Goal: Check status: Check status

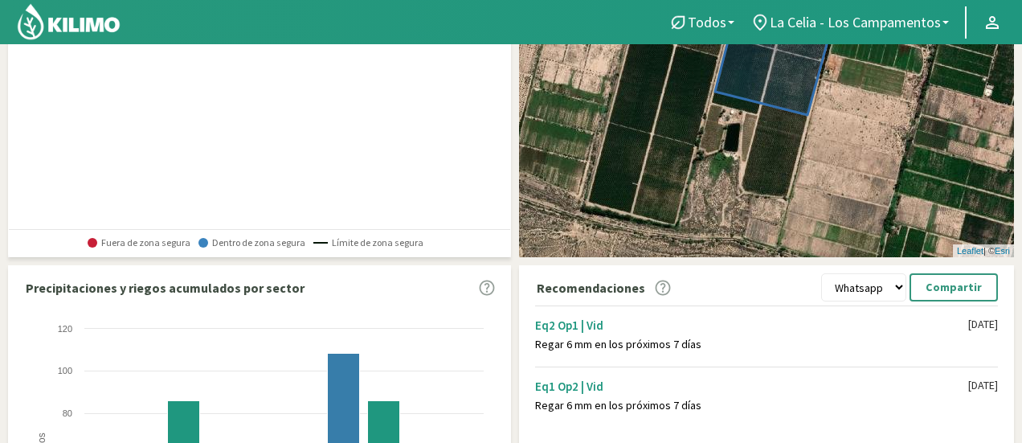
scroll to position [402, 0]
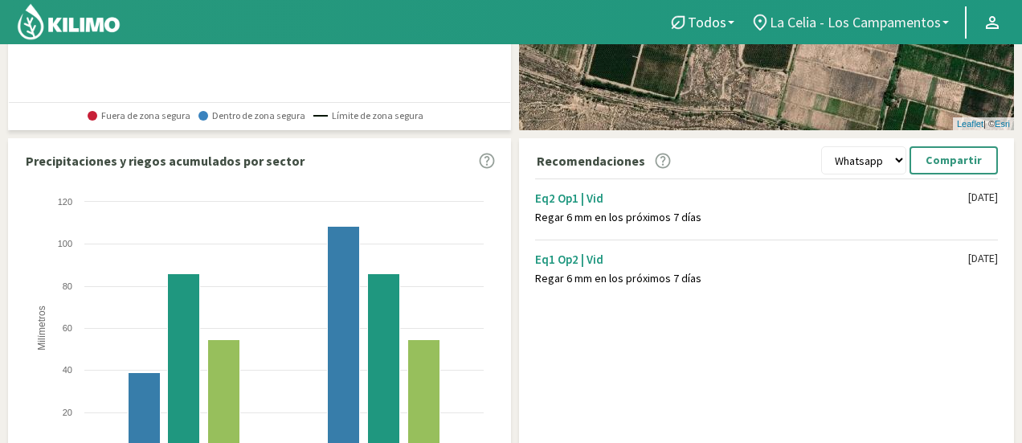
click at [945, 21] on b at bounding box center [946, 22] width 6 height 3
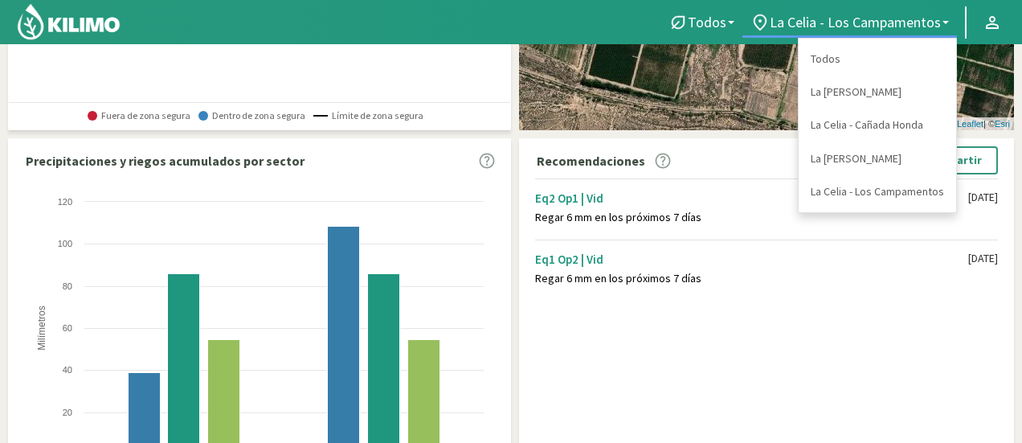
click at [889, 92] on link "La [PERSON_NAME]" at bounding box center [878, 92] width 158 height 33
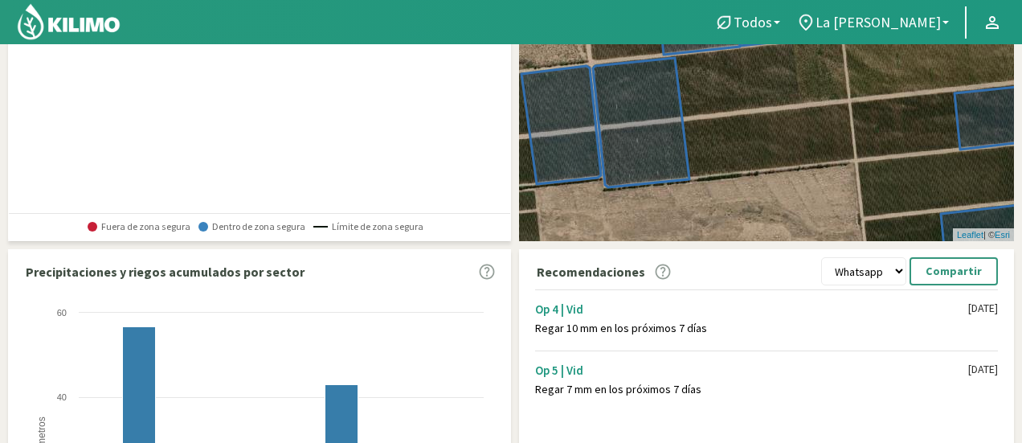
scroll to position [241, 0]
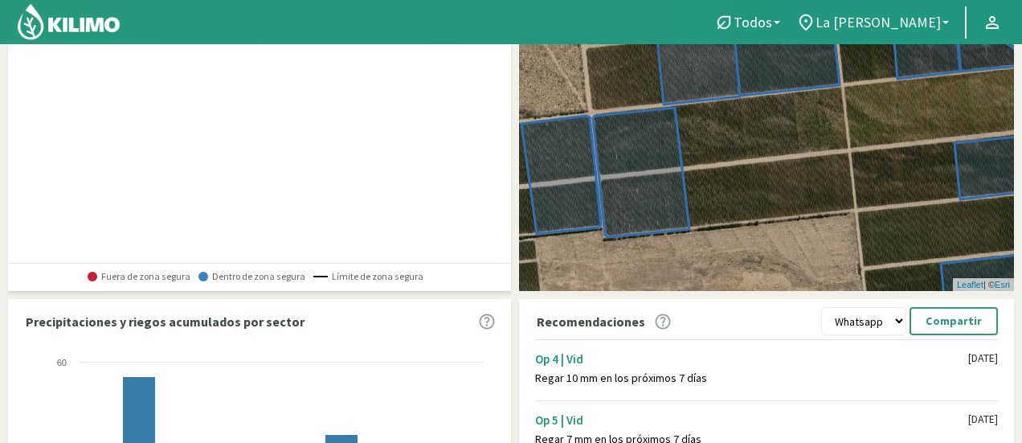
click at [945, 23] on b at bounding box center [946, 22] width 6 height 3
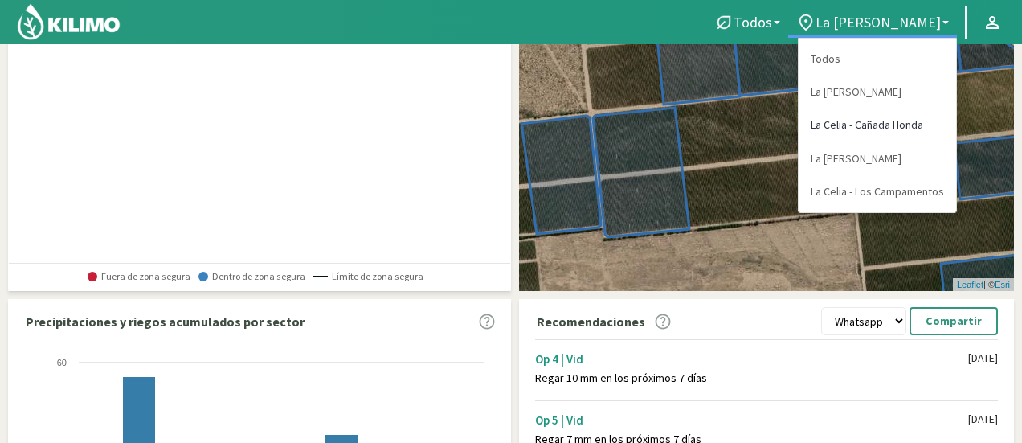
click at [899, 121] on link "La Celia - Cañada Honda" at bounding box center [878, 125] width 158 height 33
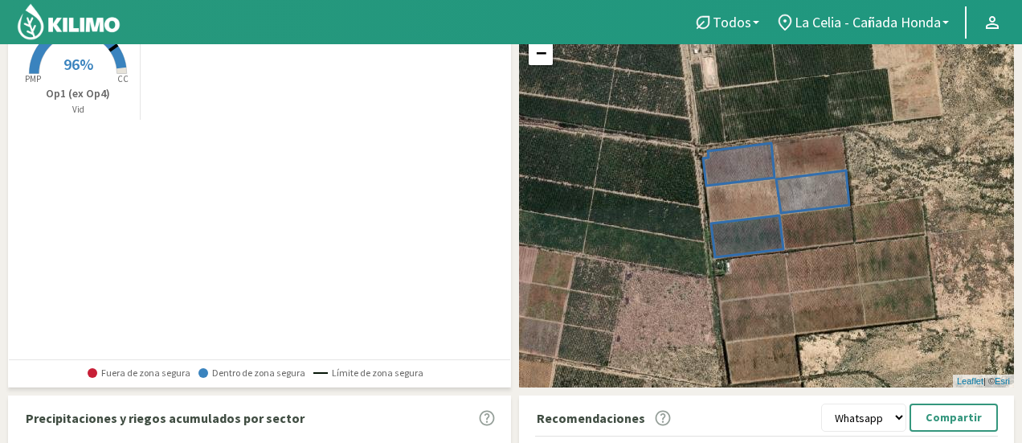
scroll to position [144, 0]
click at [941, 14] on link "La Celia - Cañada Honda" at bounding box center [863, 22] width 190 height 31
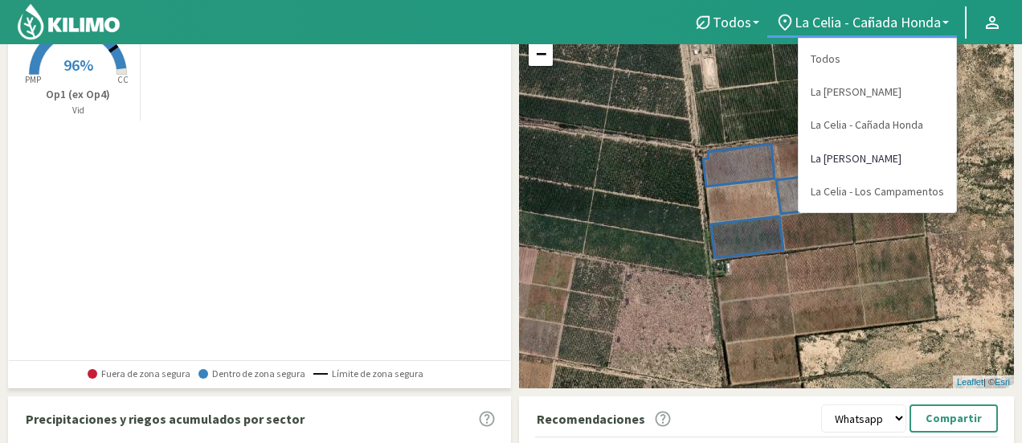
click at [923, 154] on link "La [PERSON_NAME]" at bounding box center [878, 158] width 158 height 33
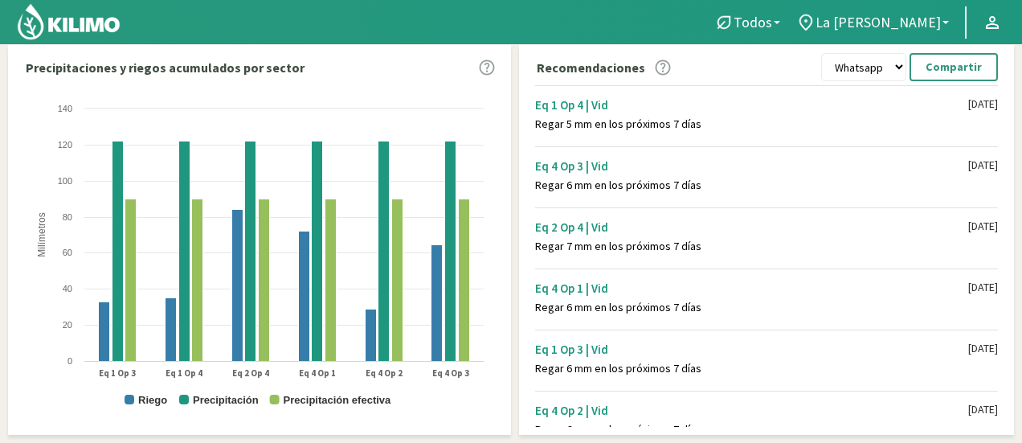
scroll to position [470, 0]
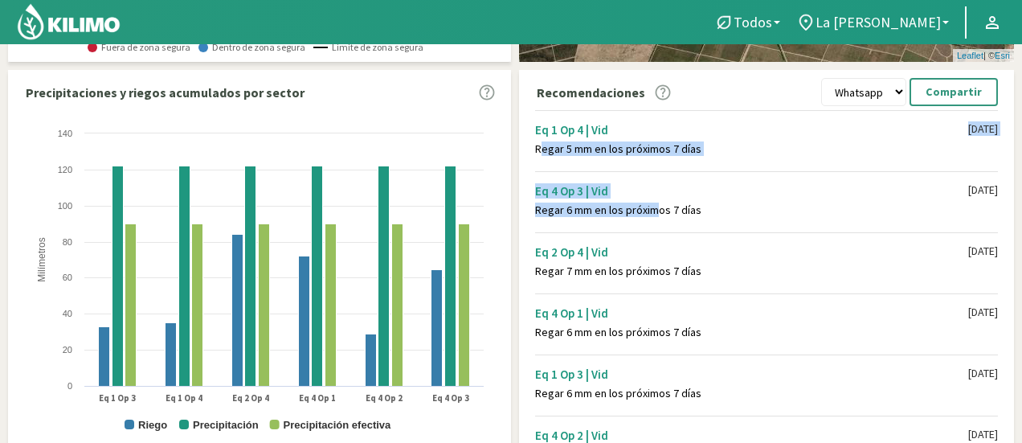
drag, startPoint x: 532, startPoint y: 144, endPoint x: 649, endPoint y: 205, distance: 132.3
click at [649, 205] on div "Eq 1 Op 4 | Vid Regar 5 mm en los próximos 7 [PERSON_NAME] [DATE] Eq 4 Op 3 | V…" at bounding box center [770, 279] width 487 height 346
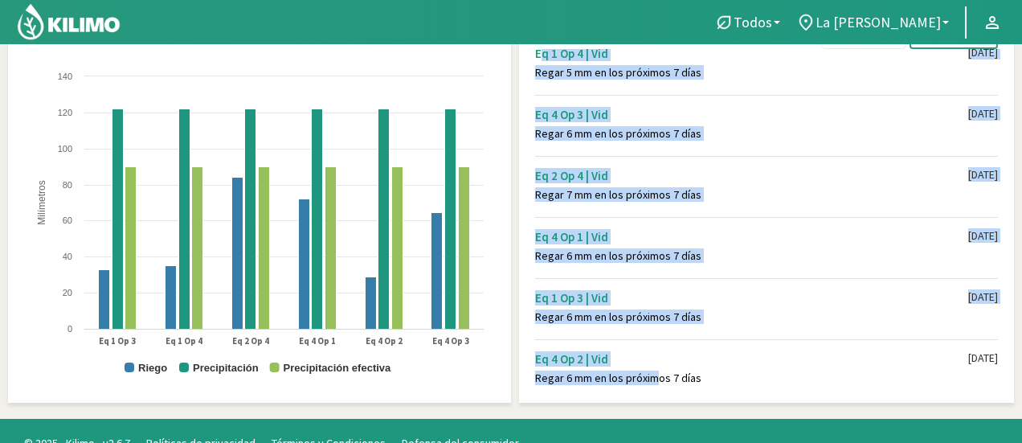
scroll to position [551, 0]
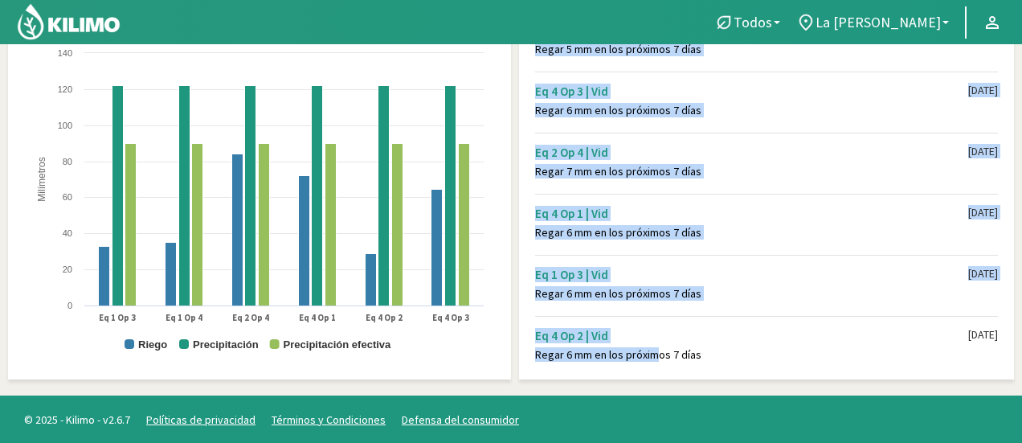
drag, startPoint x: 535, startPoint y: 125, endPoint x: 699, endPoint y: 342, distance: 272.0
click at [699, 354] on div "Eq 1 Op 4 | Vid Regar 5 mm en los próximos 7 [PERSON_NAME] [DATE] Eq 4 Op 3 | V…" at bounding box center [770, 199] width 487 height 346
copy div "Eq 1 Op 4 | Vid Regar 5 mm en los próximos 7 [PERSON_NAME] [DATE] Eq 4 Op 3 | V…"
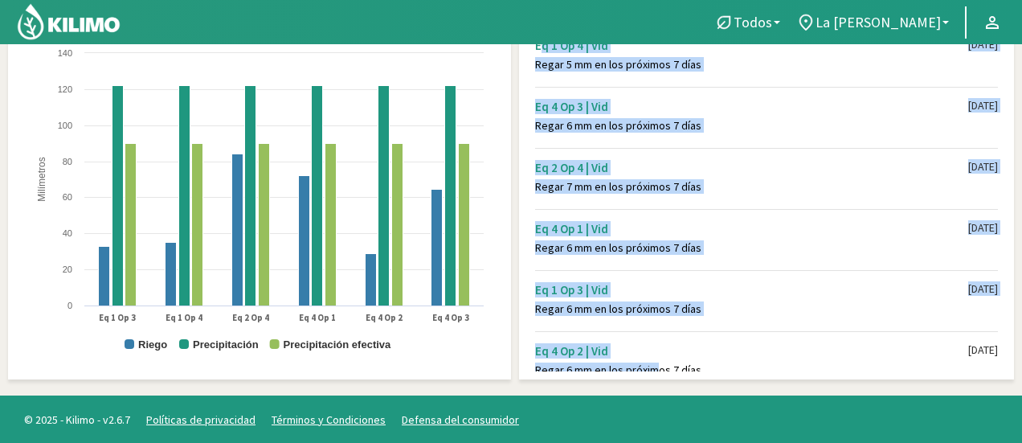
scroll to position [0, 0]
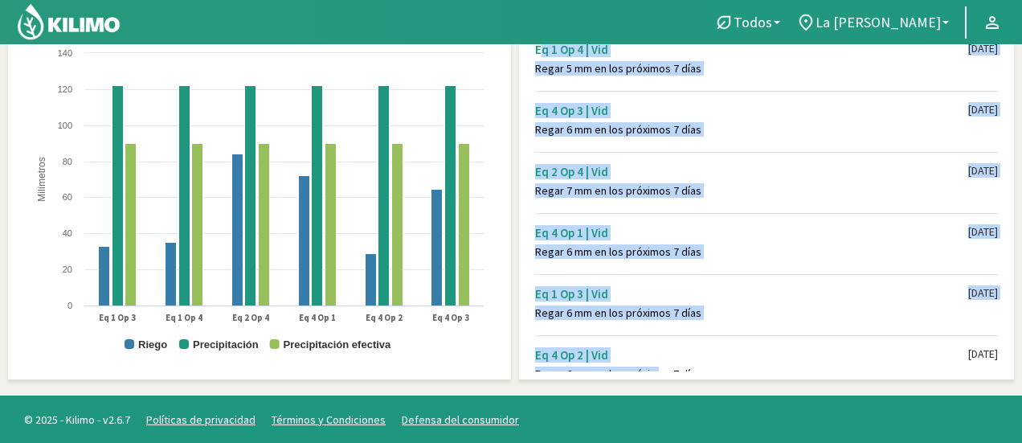
drag, startPoint x: 749, startPoint y: 236, endPoint x: 754, endPoint y: 229, distance: 8.7
click at [749, 235] on div "Eq 4 Op 1 | Vid" at bounding box center [751, 232] width 433 height 15
click at [788, 131] on div "Regar 6 mm en los próximos 7 días" at bounding box center [751, 130] width 433 height 14
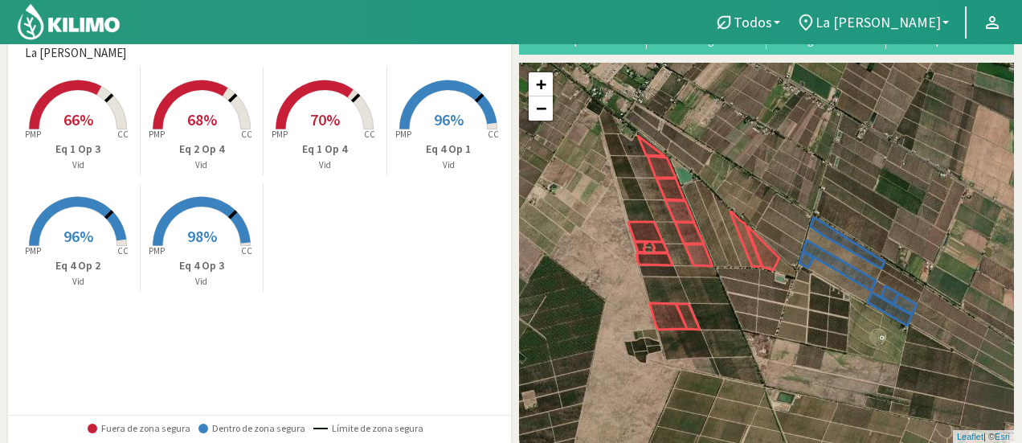
scroll to position [68, 0]
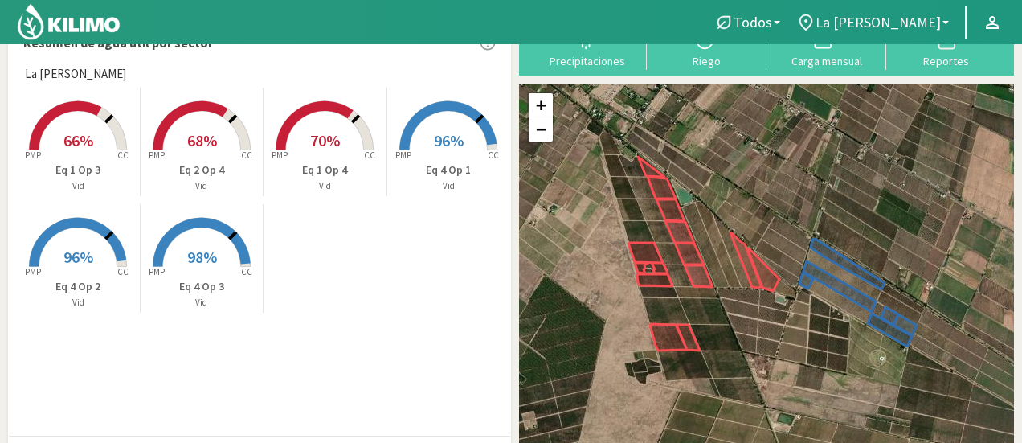
click at [386, 276] on div "Created with Highcharts 9.2.2 PMP CC 66% Eq 1 Op 3 Vid Created with Highcharts …" at bounding box center [264, 200] width 494 height 233
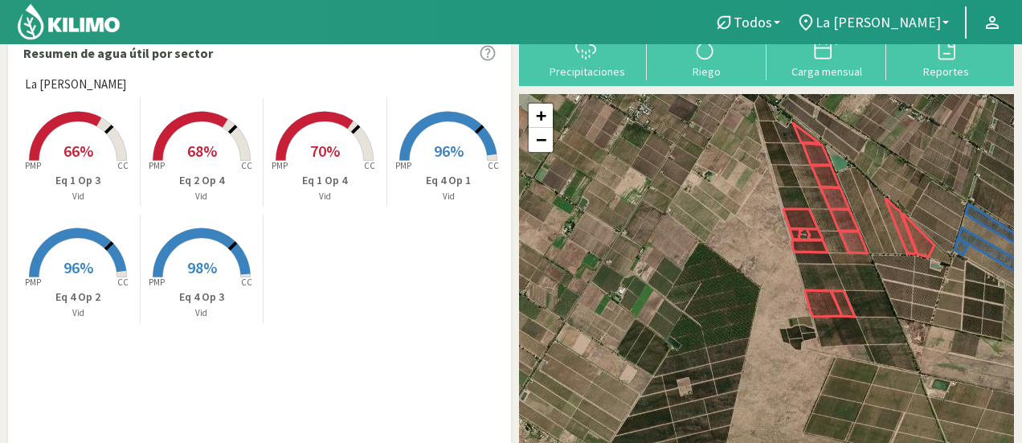
scroll to position [56, 0]
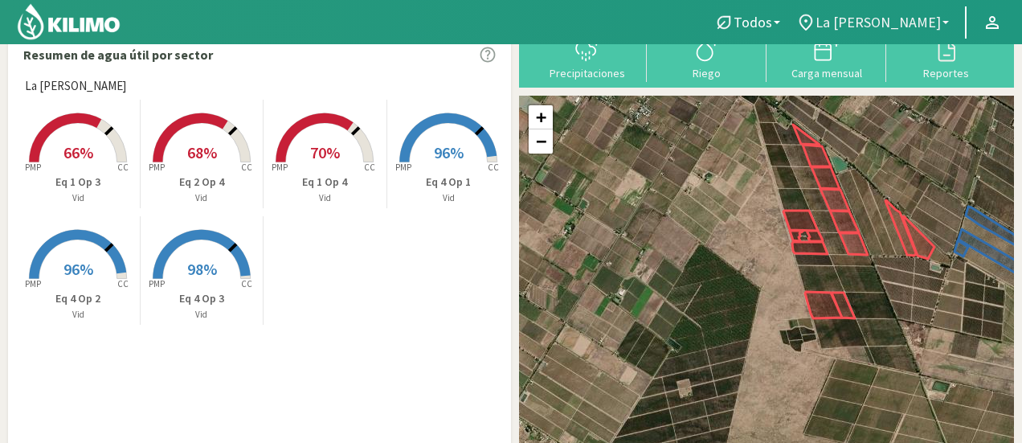
click at [942, 18] on link "La [PERSON_NAME]" at bounding box center [872, 22] width 169 height 31
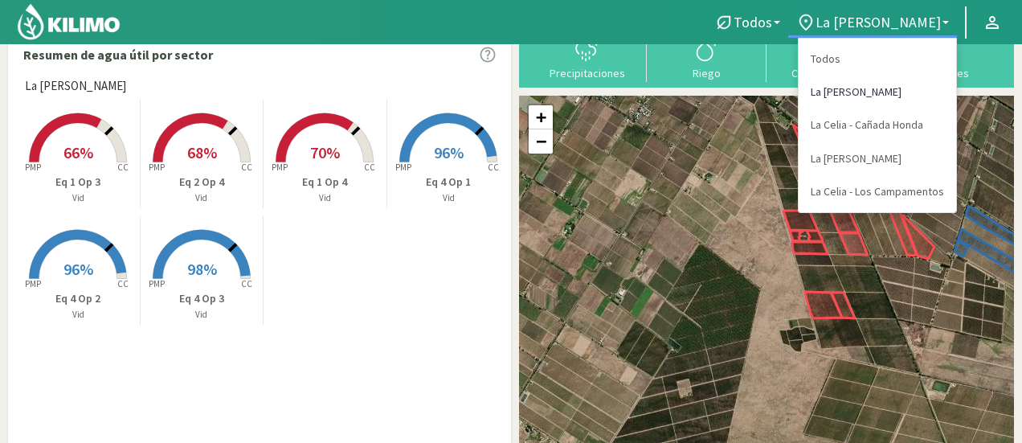
click at [890, 96] on link "La [PERSON_NAME]" at bounding box center [878, 92] width 158 height 33
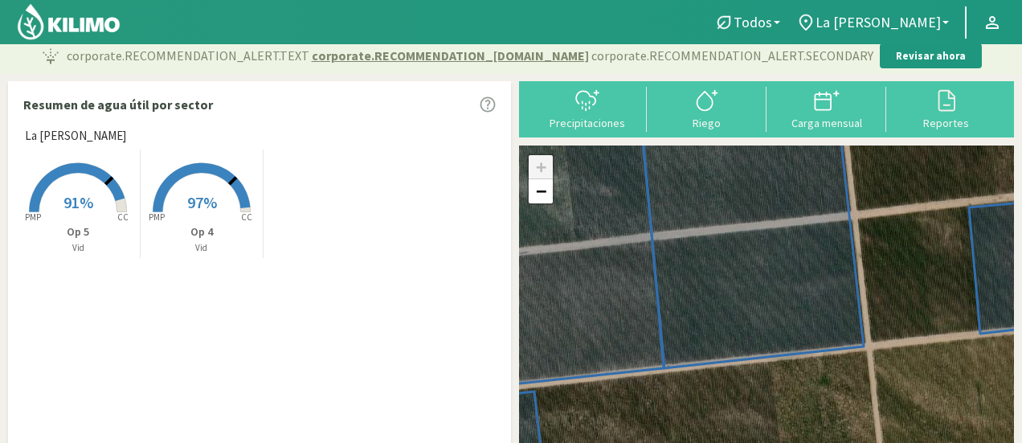
scroll to position [0, 0]
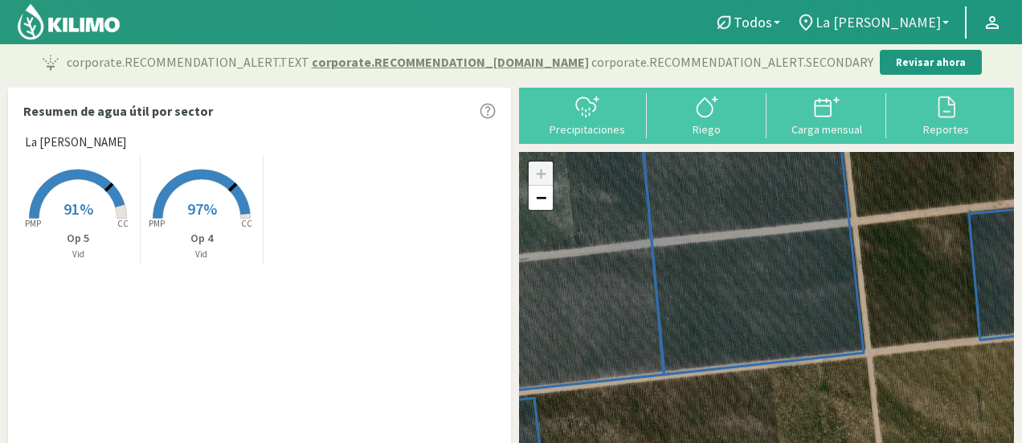
click at [948, 25] on link "La [PERSON_NAME]" at bounding box center [872, 22] width 169 height 31
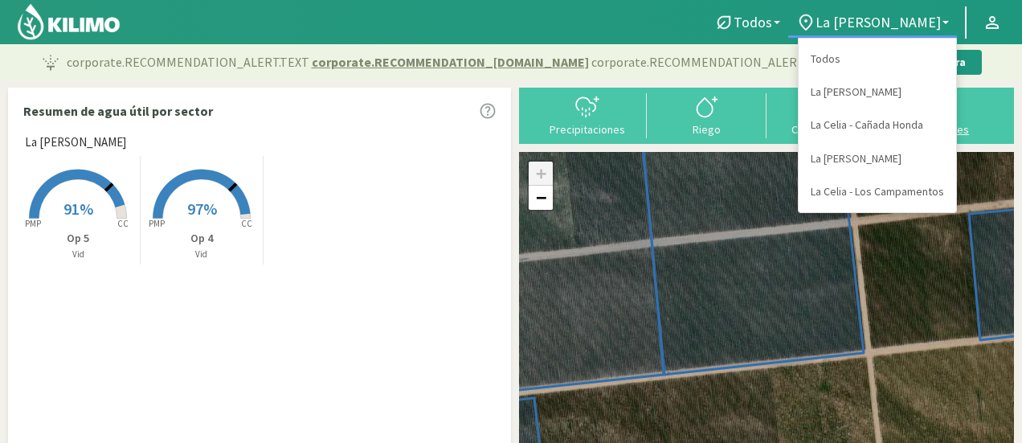
click at [903, 123] on link "La Celia - Cañada Honda" at bounding box center [878, 125] width 158 height 33
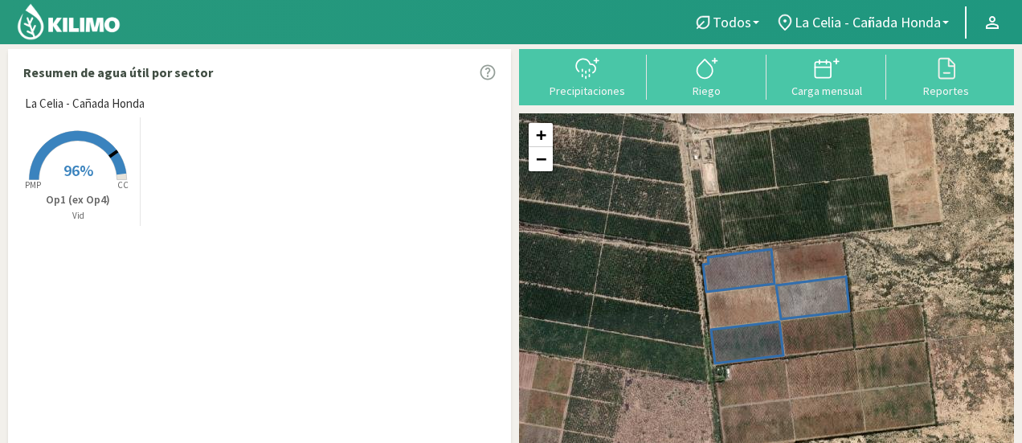
scroll to position [37, 0]
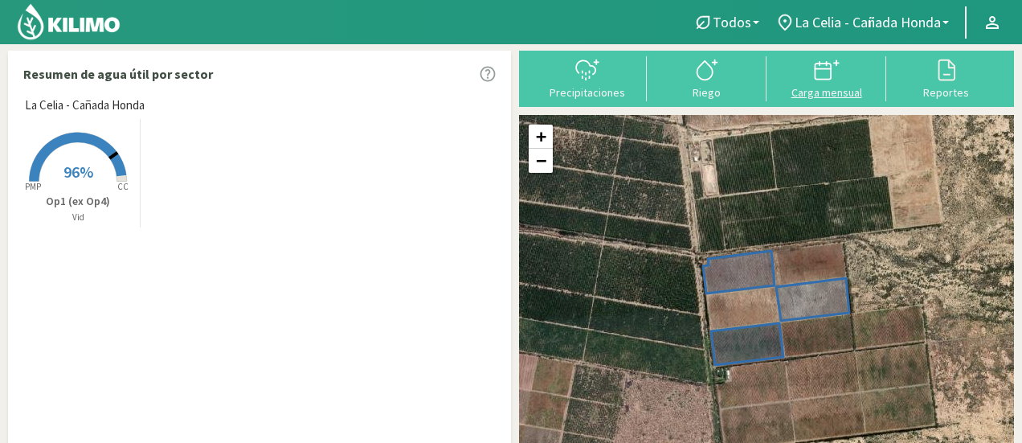
click at [829, 92] on div "Carga mensual" at bounding box center [827, 92] width 110 height 11
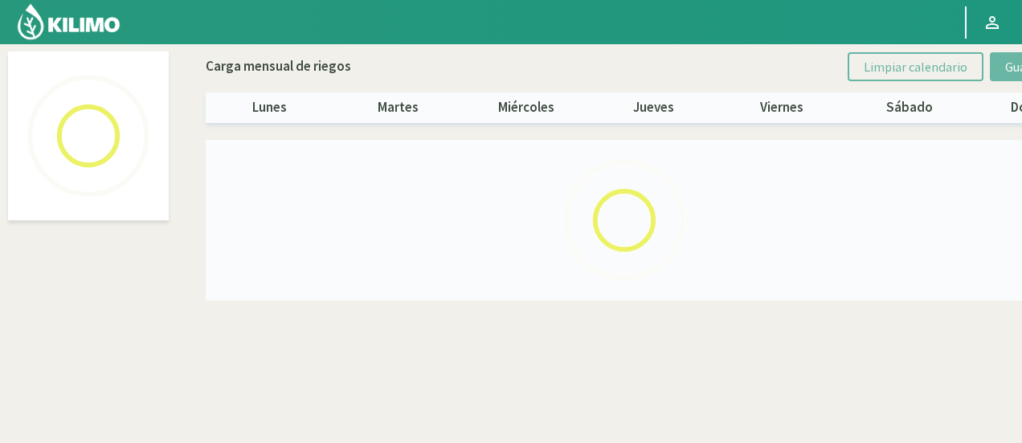
select select "1: Object"
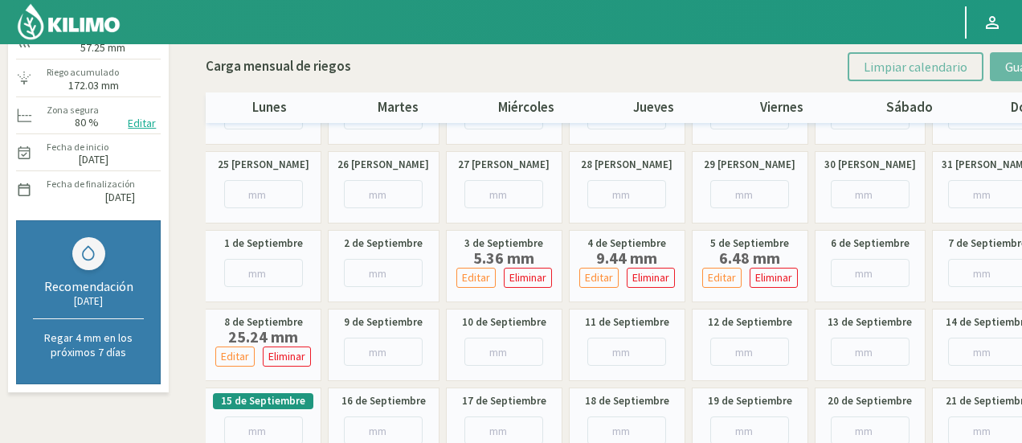
scroll to position [161, 0]
